Goal: Feedback & Contribution: Leave review/rating

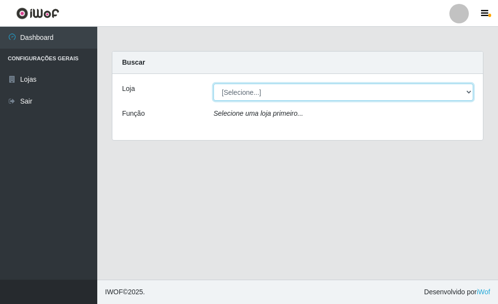
click at [466, 93] on select "[Selecione...] Bemais Supermercados - [GEOGRAPHIC_DATA]" at bounding box center [344, 92] width 260 height 17
select select "249"
click at [214, 84] on select "[Selecione...] Bemais Supermercados - [GEOGRAPHIC_DATA]" at bounding box center [344, 92] width 260 height 17
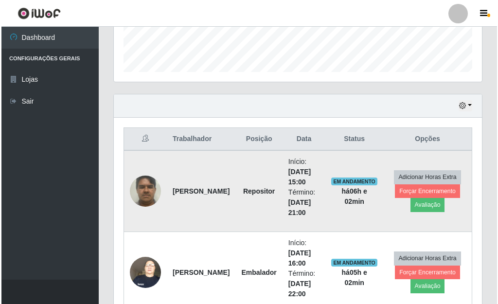
scroll to position [341, 0]
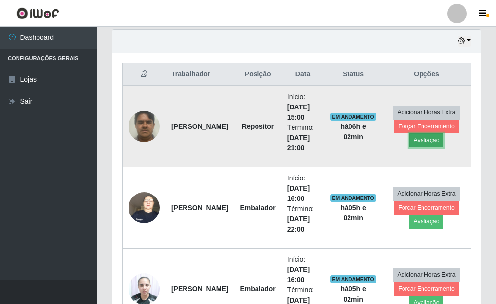
click at [428, 143] on button "Avaliação" at bounding box center [426, 140] width 35 height 14
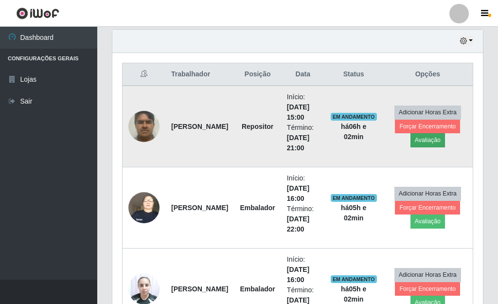
scroll to position [202, 363]
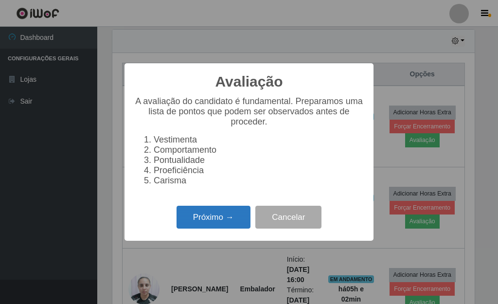
click at [226, 219] on button "Próximo →" at bounding box center [214, 217] width 74 height 23
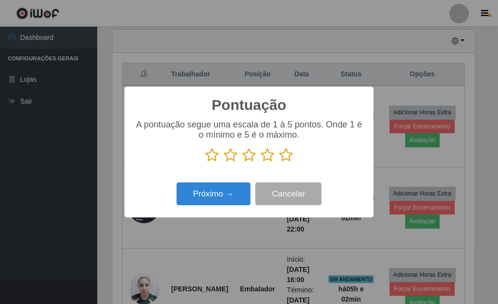
scroll to position [486493, 486332]
click at [285, 155] on icon at bounding box center [286, 155] width 14 height 15
click at [279, 163] on input "radio" at bounding box center [279, 163] width 0 height 0
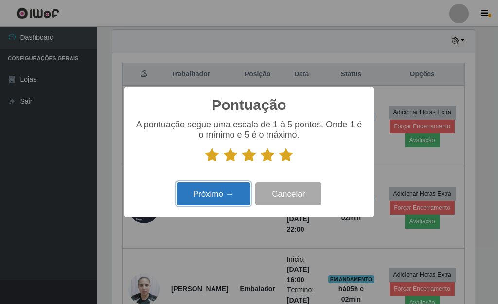
click at [217, 194] on button "Próximo →" at bounding box center [214, 194] width 74 height 23
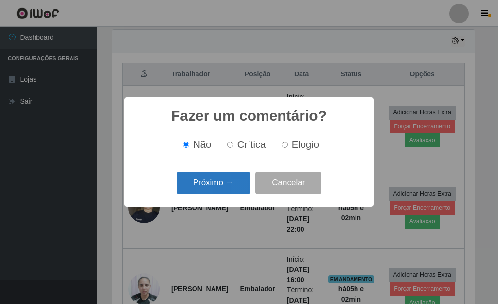
click at [225, 190] on button "Próximo →" at bounding box center [214, 183] width 74 height 23
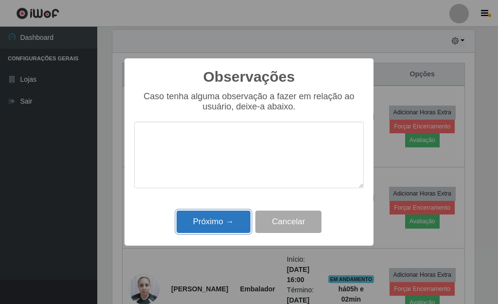
click at [223, 214] on button "Próximo →" at bounding box center [214, 222] width 74 height 23
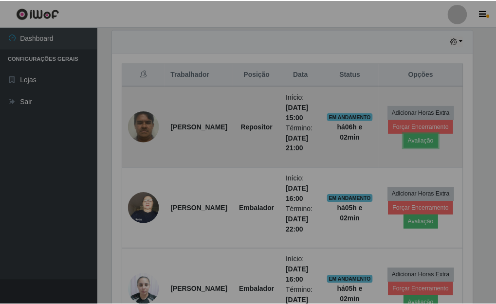
scroll to position [202, 368]
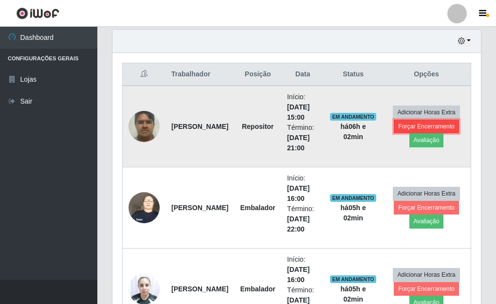
click at [432, 124] on button "Forçar Encerramento" at bounding box center [426, 127] width 65 height 14
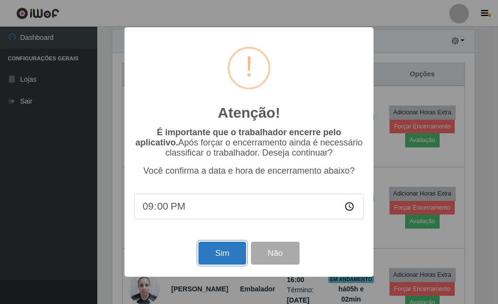
click at [235, 251] on button "Sim" at bounding box center [222, 253] width 47 height 23
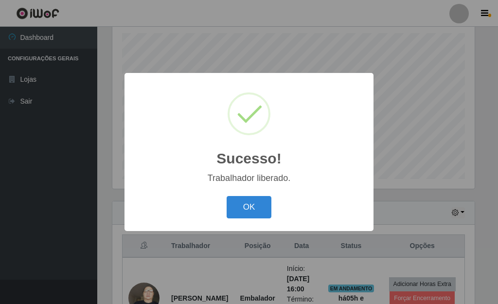
drag, startPoint x: 252, startPoint y: 204, endPoint x: 256, endPoint y: 196, distance: 9.8
click at [253, 201] on button "OK" at bounding box center [249, 207] width 45 height 23
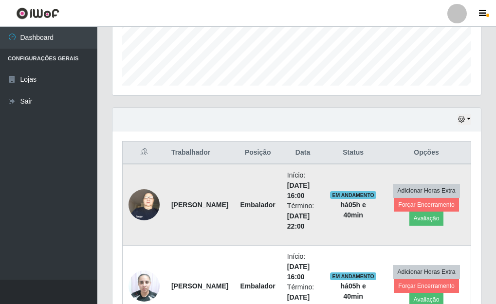
scroll to position [266, 0]
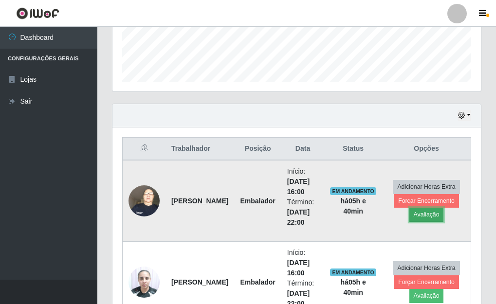
click at [427, 216] on button "Avaliação" at bounding box center [426, 215] width 35 height 14
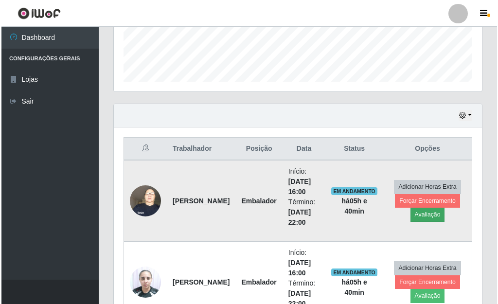
scroll to position [202, 363]
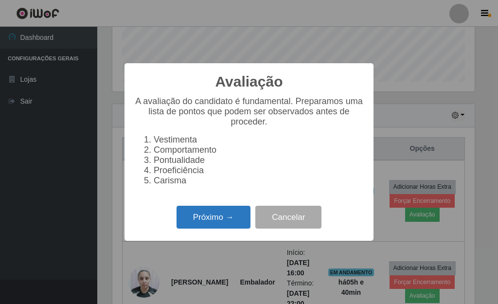
click at [200, 224] on button "Próximo →" at bounding box center [214, 217] width 74 height 23
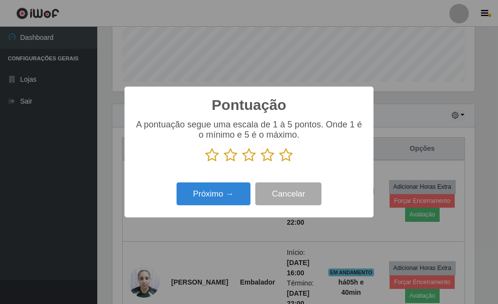
scroll to position [486493, 486332]
drag, startPoint x: 288, startPoint y: 157, endPoint x: 243, endPoint y: 183, distance: 52.3
click at [288, 157] on icon at bounding box center [286, 155] width 14 height 15
click at [279, 163] on input "radio" at bounding box center [279, 163] width 0 height 0
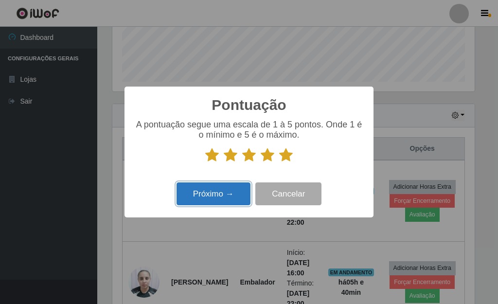
click at [220, 192] on button "Próximo →" at bounding box center [214, 194] width 74 height 23
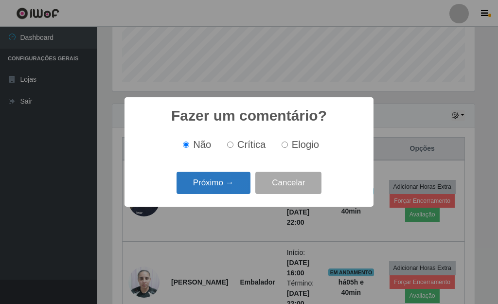
click at [221, 185] on button "Próximo →" at bounding box center [214, 183] width 74 height 23
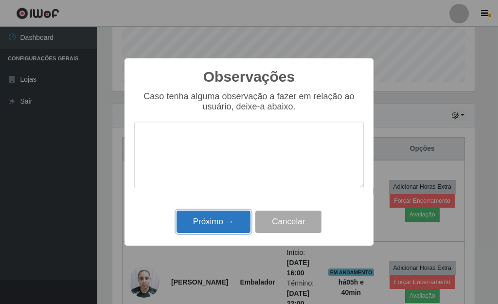
click at [230, 223] on button "Próximo →" at bounding box center [214, 222] width 74 height 23
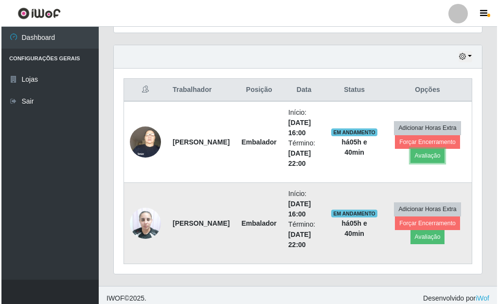
scroll to position [331, 0]
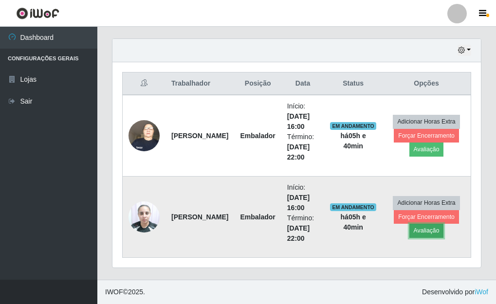
click at [424, 233] on button "Avaliação" at bounding box center [426, 231] width 35 height 14
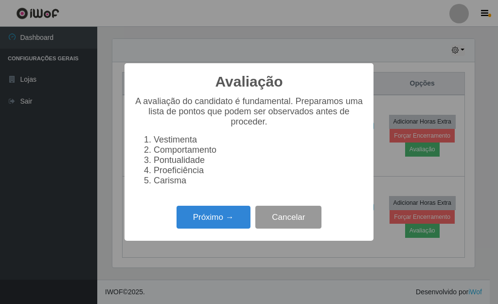
scroll to position [202, 363]
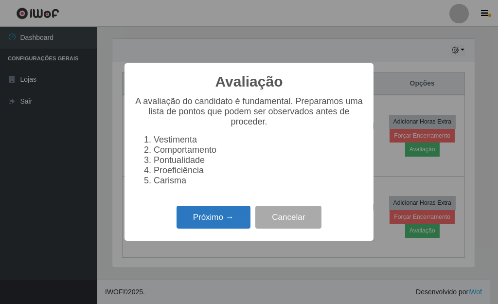
click at [227, 228] on button "Próximo →" at bounding box center [214, 217] width 74 height 23
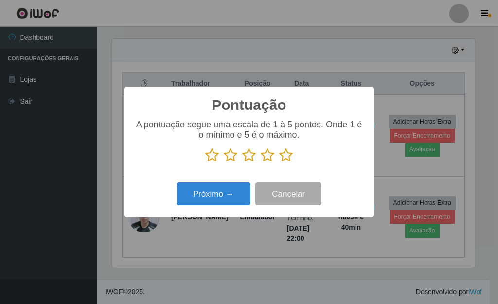
scroll to position [486493, 486332]
click at [290, 157] on icon at bounding box center [286, 155] width 14 height 15
click at [279, 163] on input "radio" at bounding box center [279, 163] width 0 height 0
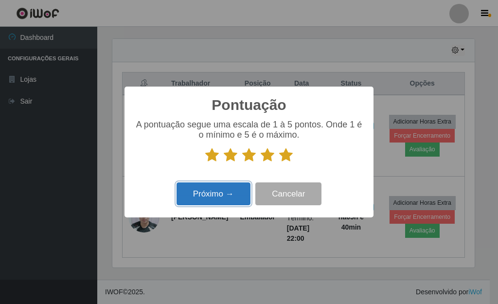
click at [207, 197] on button "Próximo →" at bounding box center [214, 194] width 74 height 23
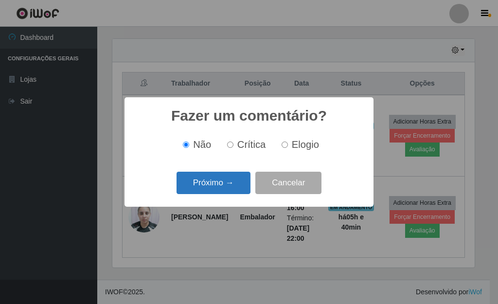
click at [241, 186] on button "Próximo →" at bounding box center [214, 183] width 74 height 23
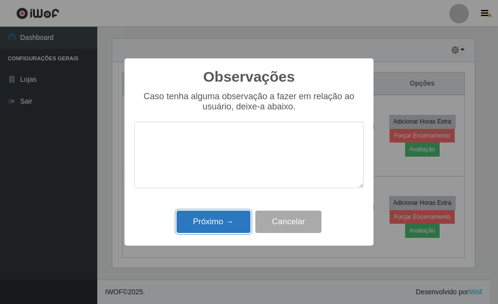
click at [212, 222] on button "Próximo →" at bounding box center [214, 222] width 74 height 23
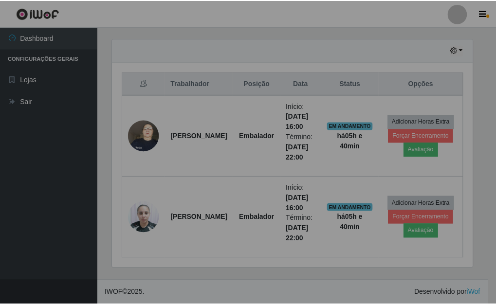
scroll to position [202, 368]
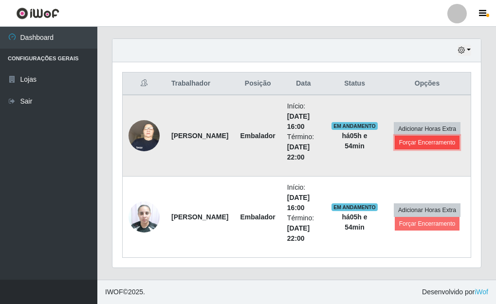
click at [436, 142] on button "Forçar Encerramento" at bounding box center [427, 143] width 65 height 14
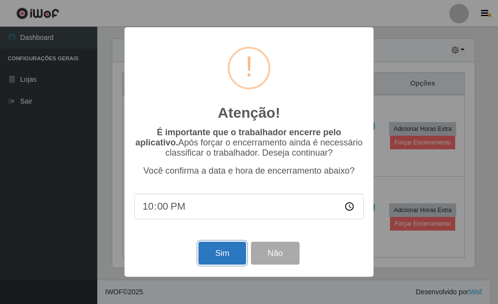
click at [233, 259] on button "Sim" at bounding box center [222, 253] width 47 height 23
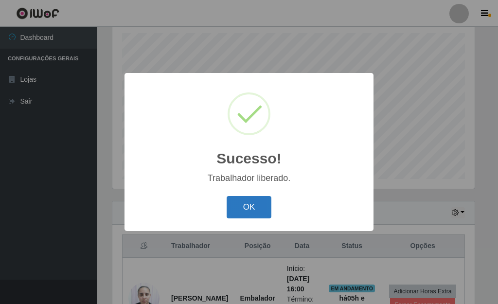
click at [254, 201] on button "OK" at bounding box center [249, 207] width 45 height 23
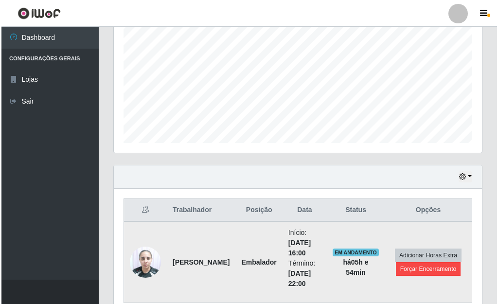
scroll to position [250, 0]
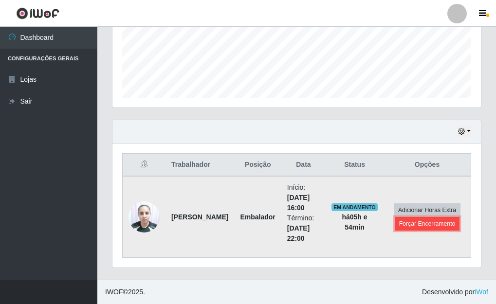
click at [421, 225] on button "Forçar Encerramento" at bounding box center [427, 224] width 65 height 14
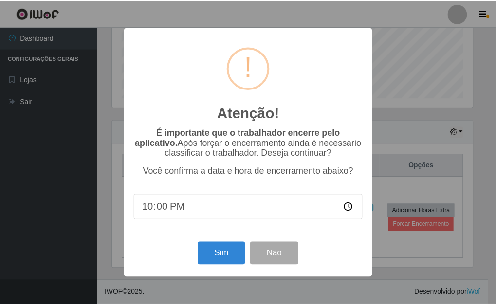
scroll to position [202, 363]
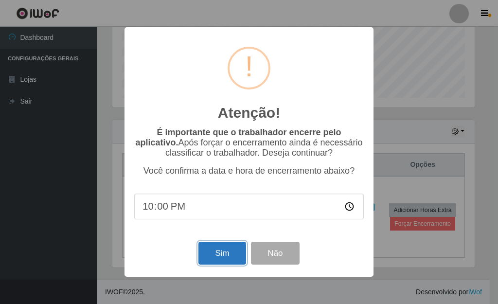
click at [224, 251] on button "Sim" at bounding box center [222, 253] width 47 height 23
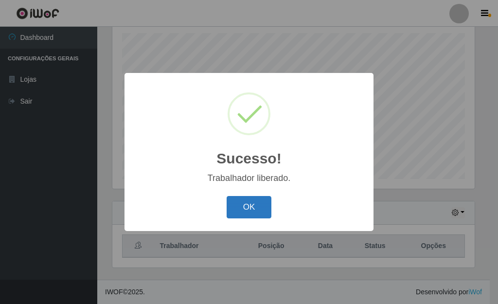
click at [244, 203] on button "OK" at bounding box center [249, 207] width 45 height 23
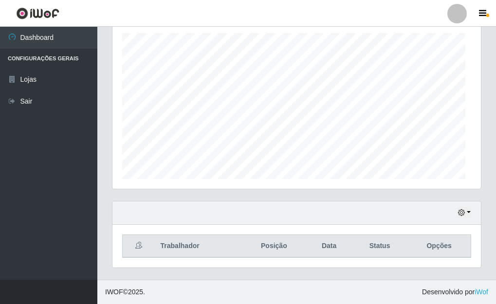
scroll to position [202, 368]
